Goal: Navigation & Orientation: Locate item on page

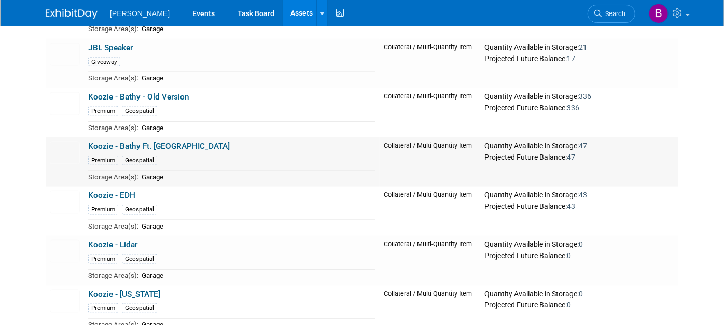
scroll to position [10603, 0]
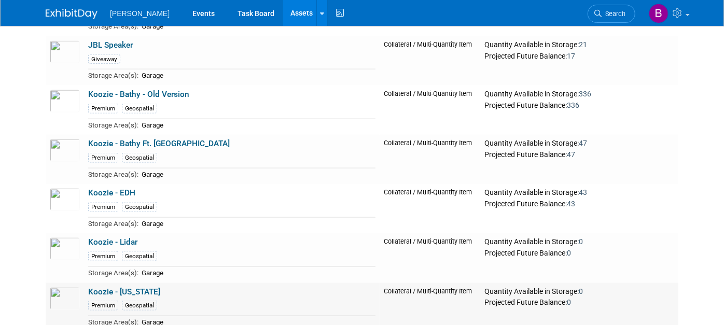
click at [111, 287] on link "Koozie - Ohio" at bounding box center [124, 291] width 72 height 9
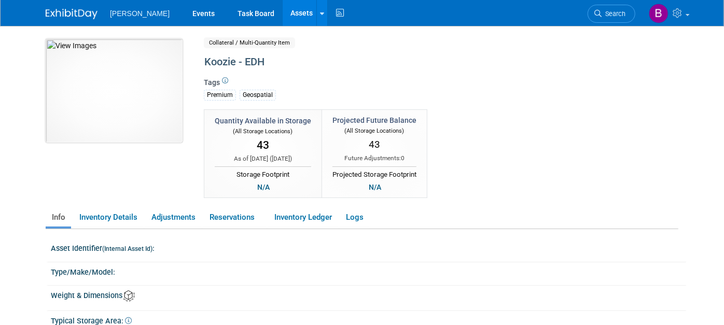
click at [137, 84] on img at bounding box center [114, 91] width 137 height 104
click at [109, 92] on img at bounding box center [114, 91] width 137 height 104
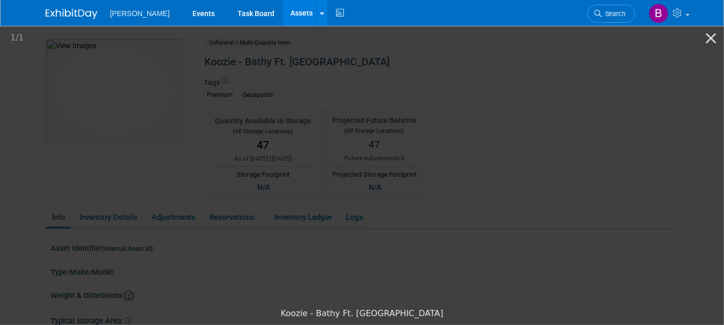
click at [120, 184] on picture at bounding box center [362, 163] width 724 height 279
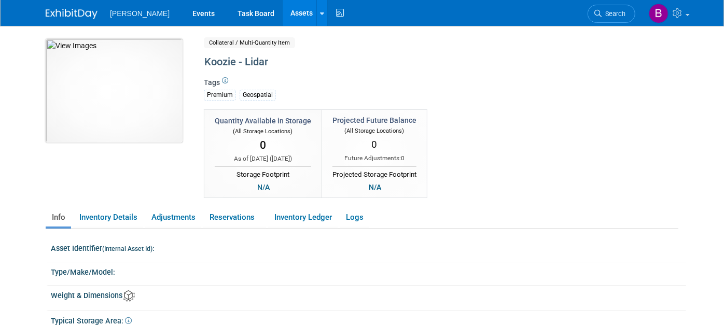
click at [74, 135] on img at bounding box center [114, 91] width 137 height 104
click at [79, 80] on img at bounding box center [114, 91] width 137 height 104
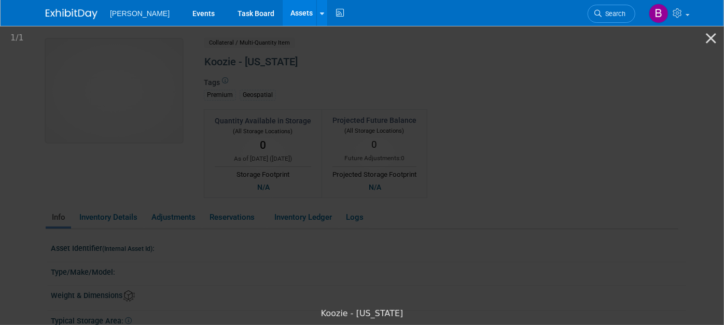
click at [79, 80] on picture at bounding box center [362, 163] width 724 height 279
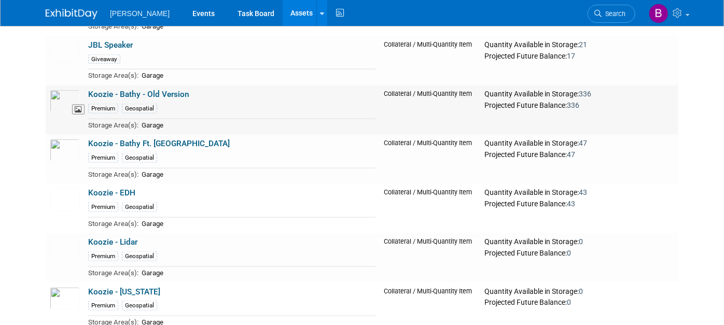
click at [54, 90] on img at bounding box center [65, 101] width 30 height 23
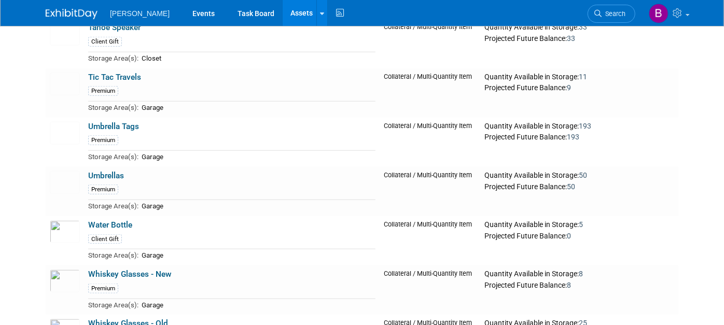
scroll to position [15206, 0]
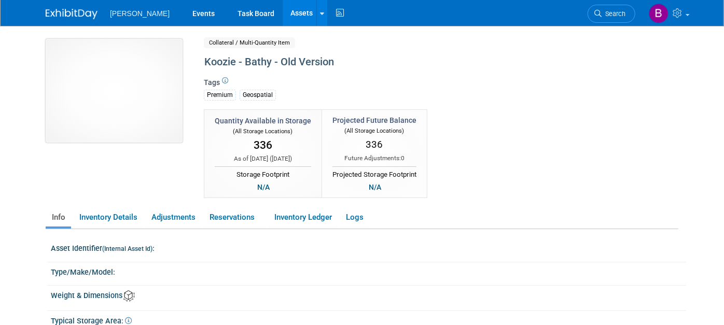
click at [101, 100] on img at bounding box center [114, 91] width 137 height 104
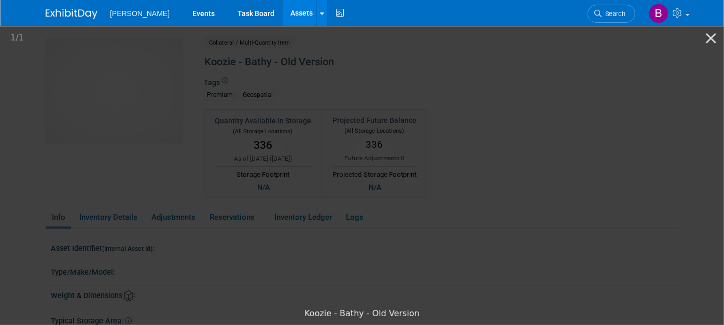
click at [1, 59] on picture at bounding box center [362, 163] width 724 height 279
